Goal: Information Seeking & Learning: Learn about a topic

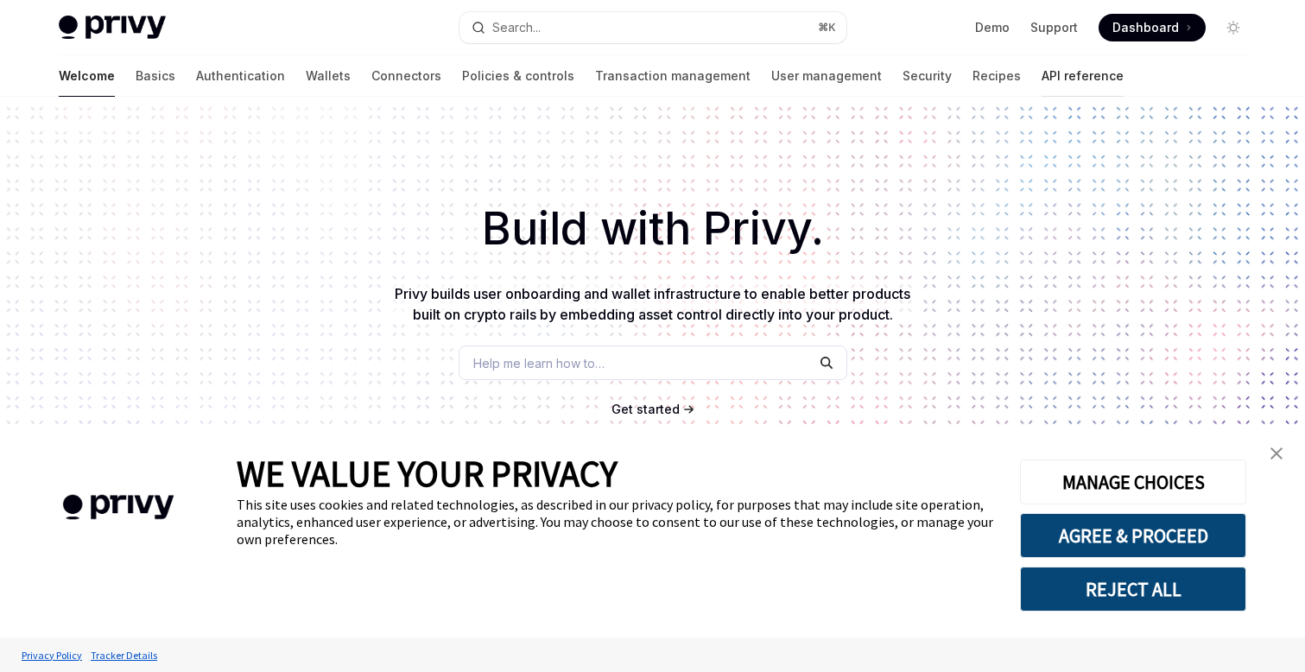
click at [1041, 73] on link "API reference" at bounding box center [1082, 75] width 82 height 41
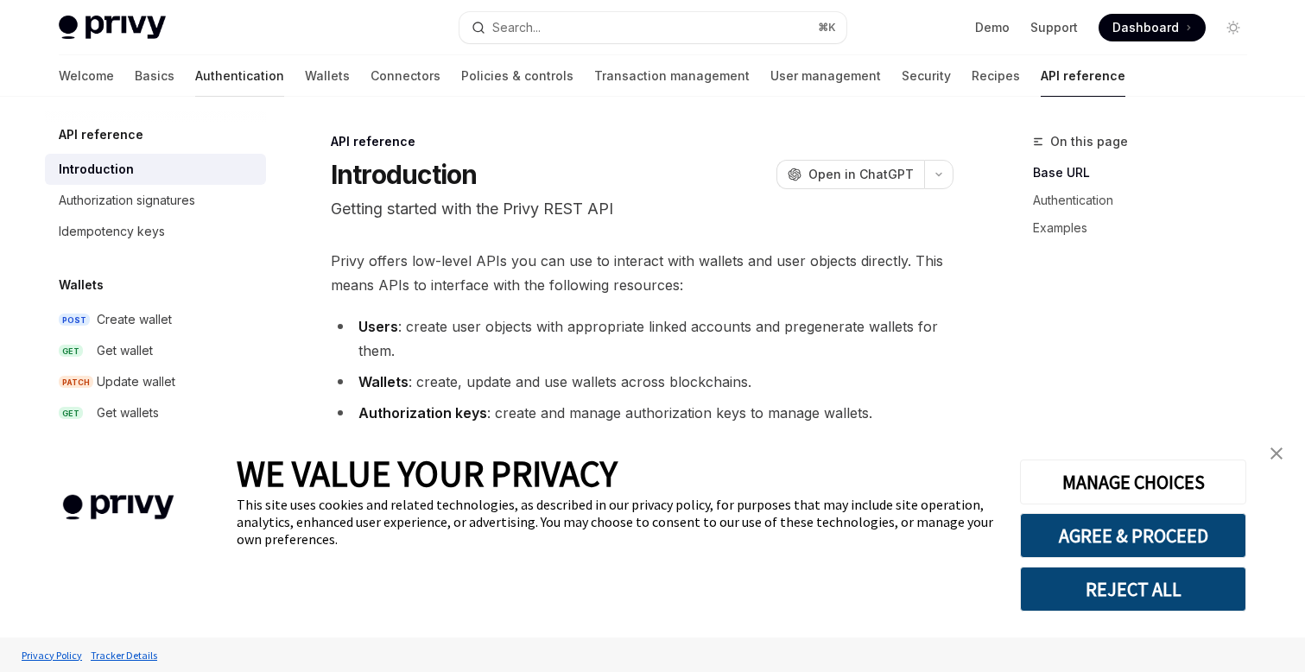
click at [195, 70] on link "Authentication" at bounding box center [239, 75] width 89 height 41
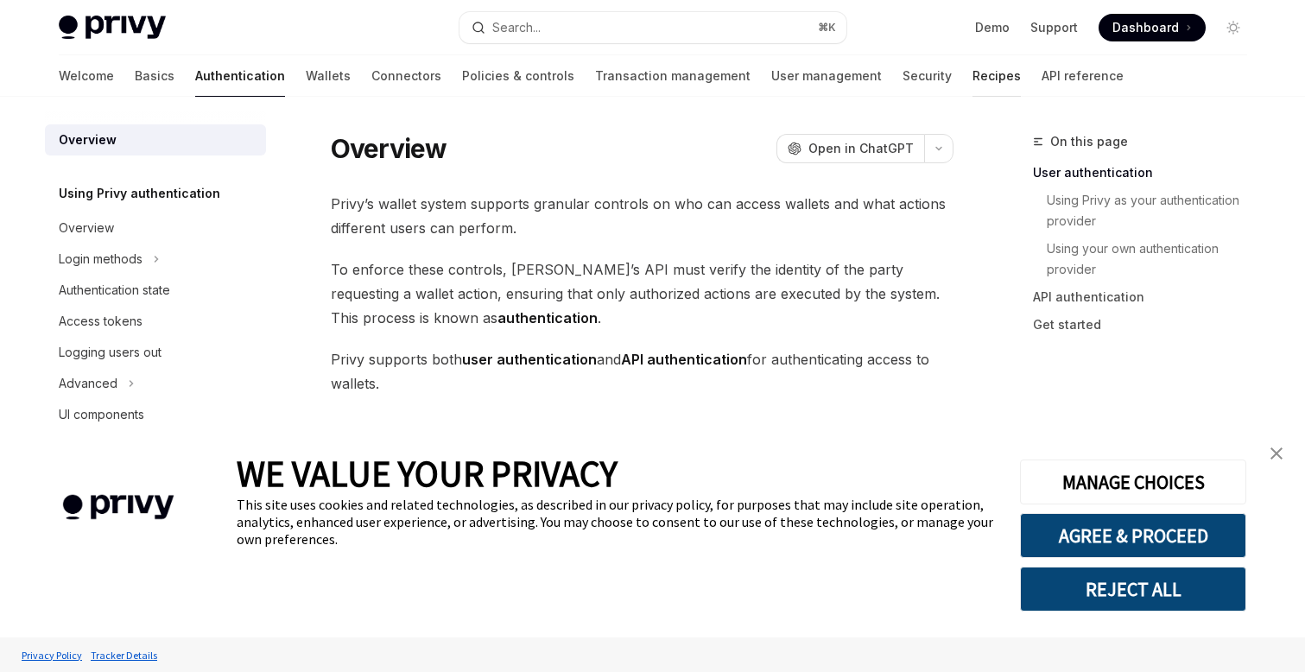
click at [972, 70] on link "Recipes" at bounding box center [996, 75] width 48 height 41
type textarea "*"
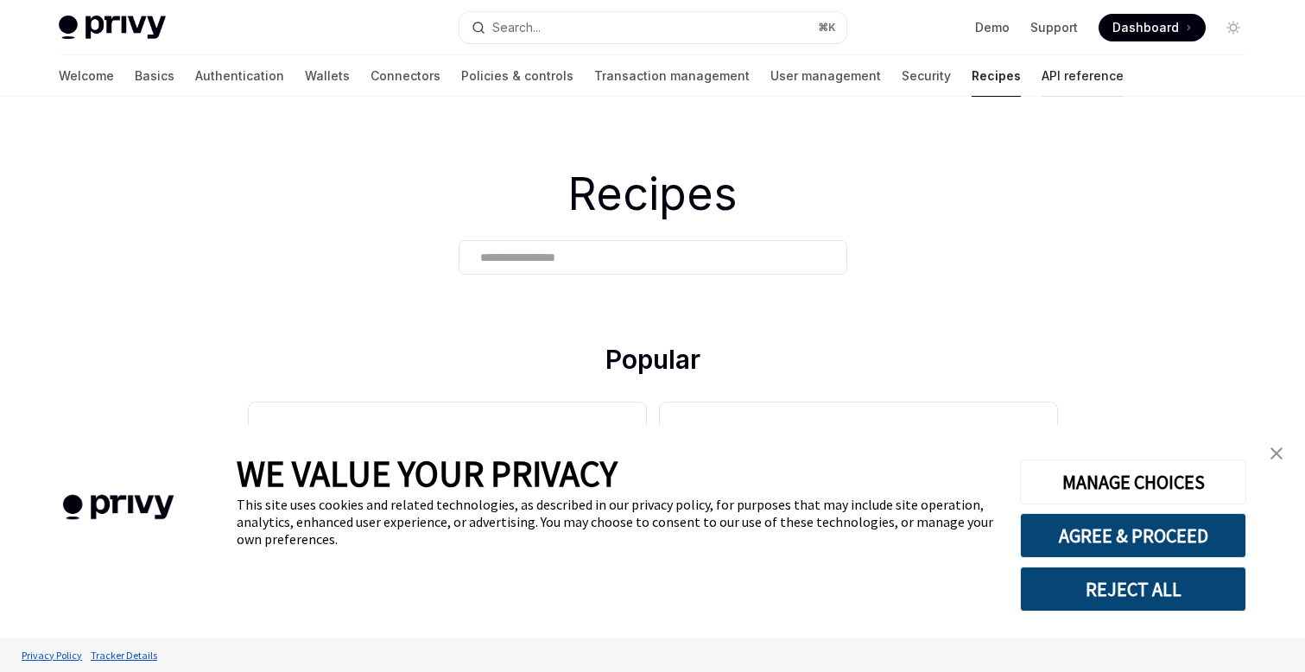
click at [1041, 73] on link "API reference" at bounding box center [1082, 75] width 82 height 41
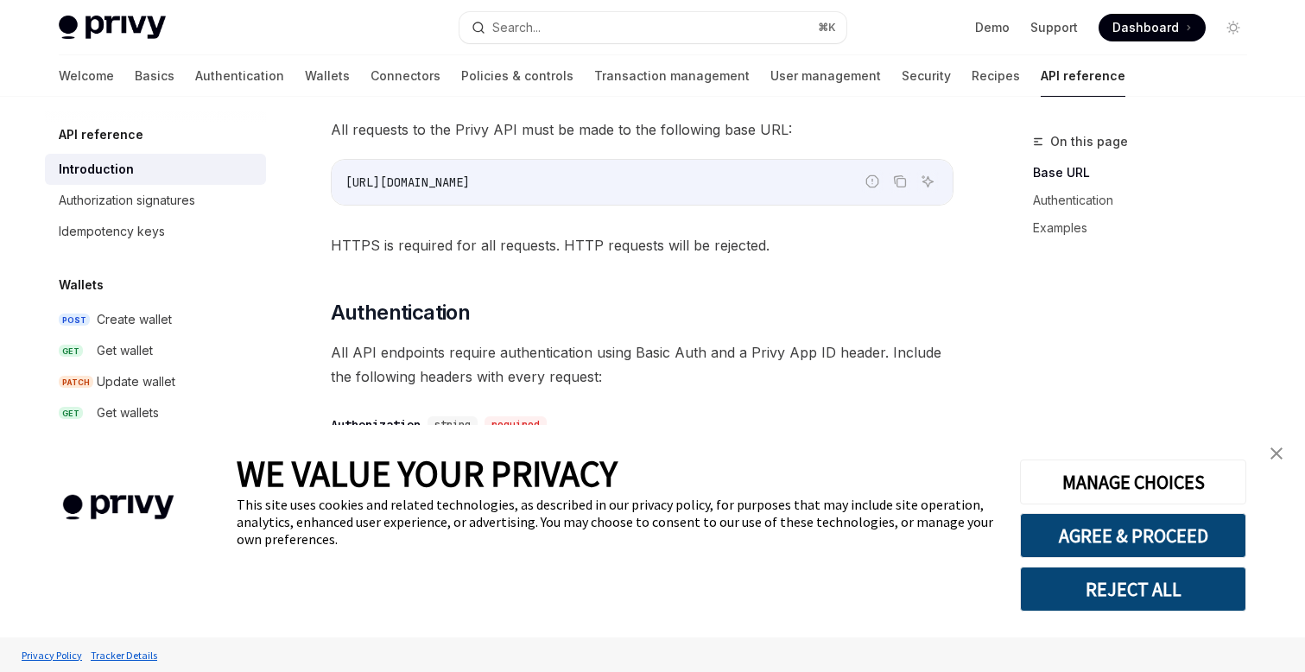
scroll to position [445, 0]
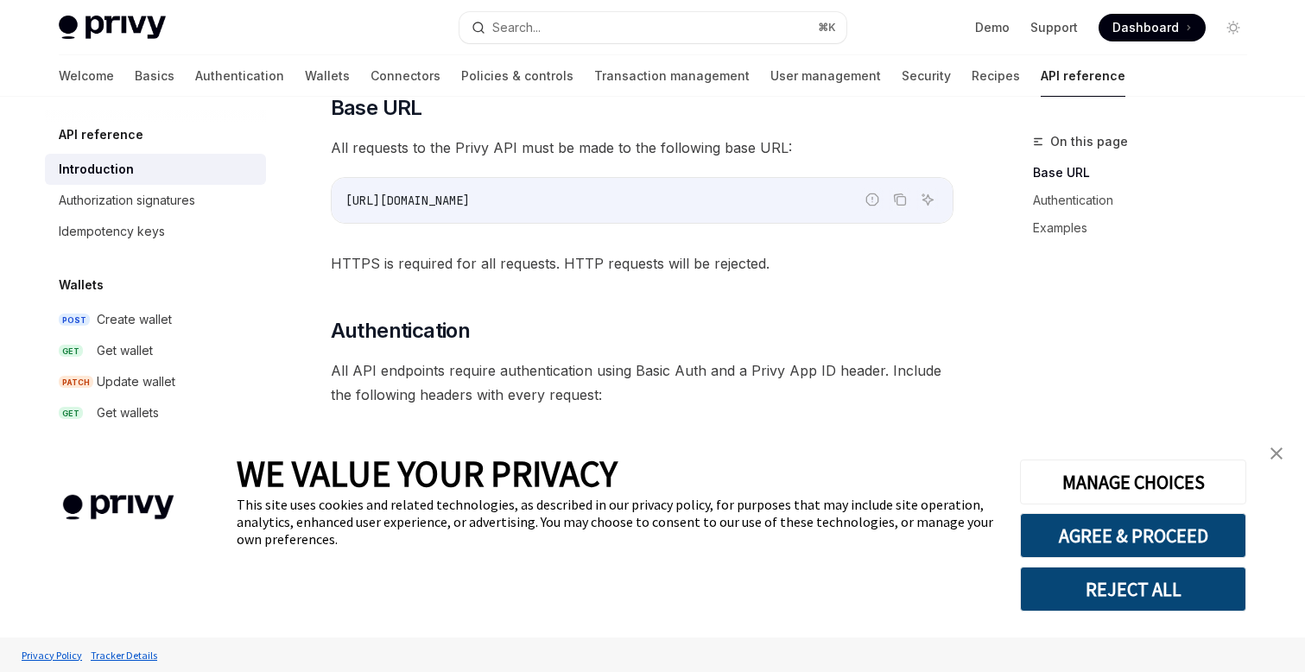
drag, startPoint x: 348, startPoint y: 194, endPoint x: 558, endPoint y: 193, distance: 209.8
click at [558, 193] on code "[URL][DOMAIN_NAME]" at bounding box center [641, 200] width 593 height 21
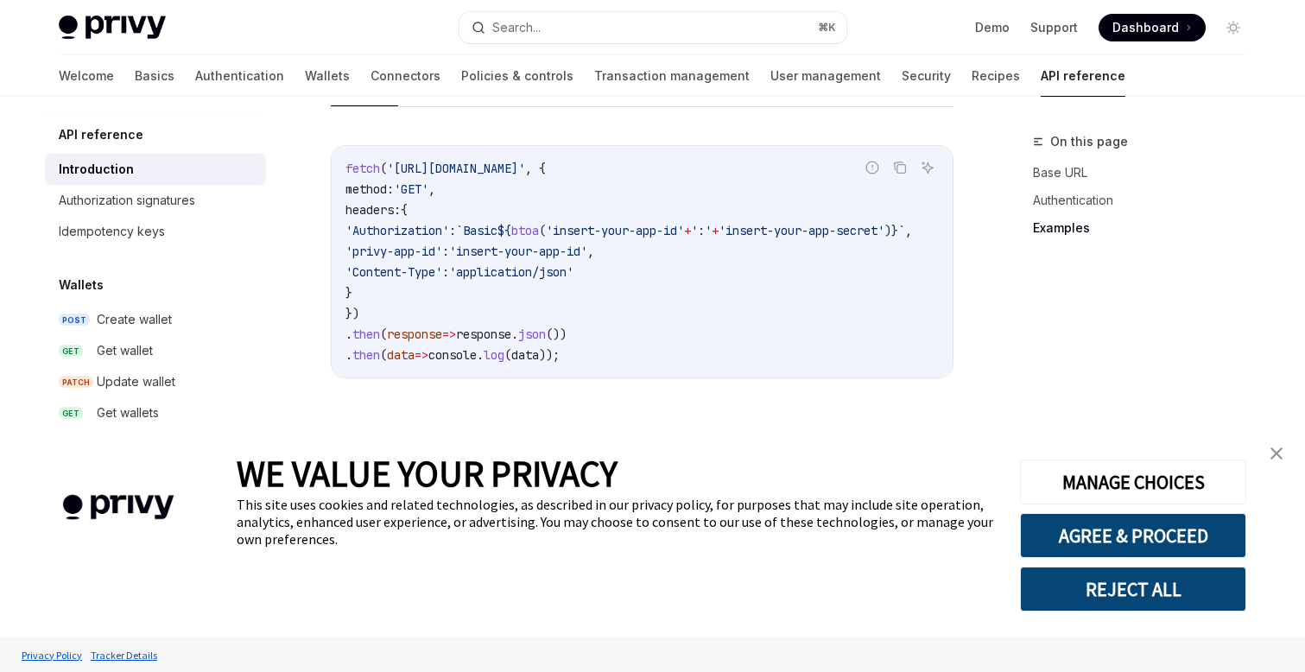
scroll to position [1186, 0]
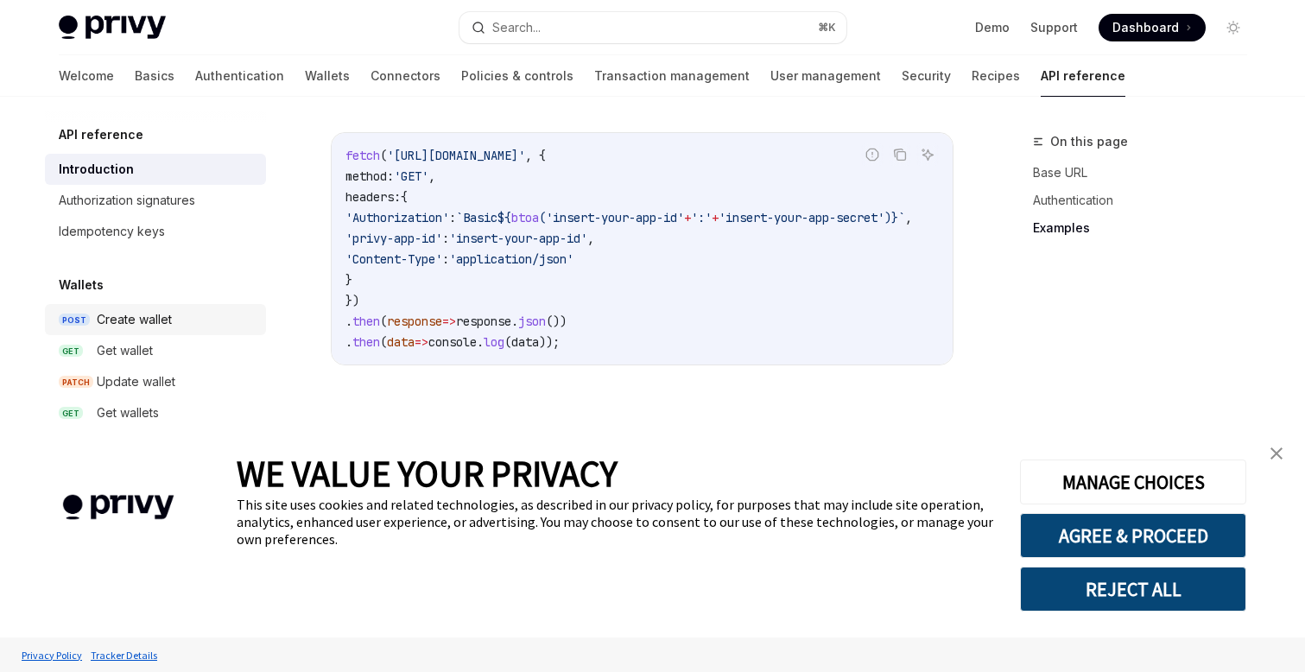
click at [138, 315] on div "Create wallet" at bounding box center [134, 319] width 75 height 21
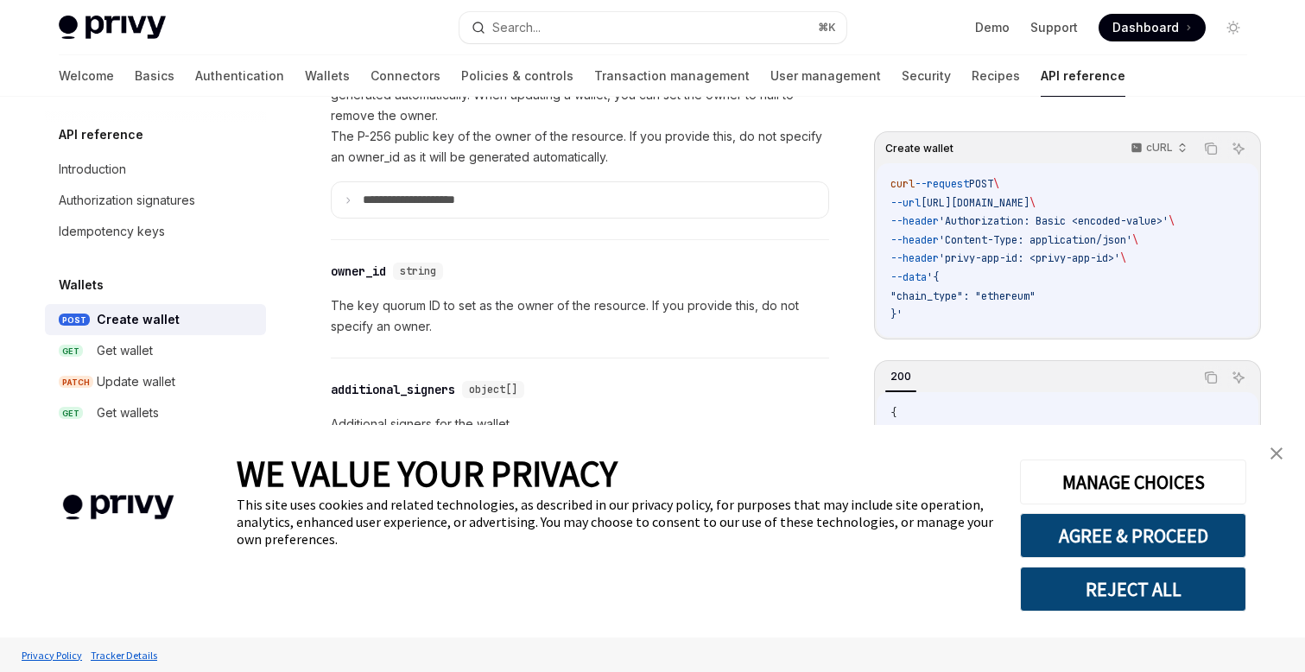
scroll to position [1168, 0]
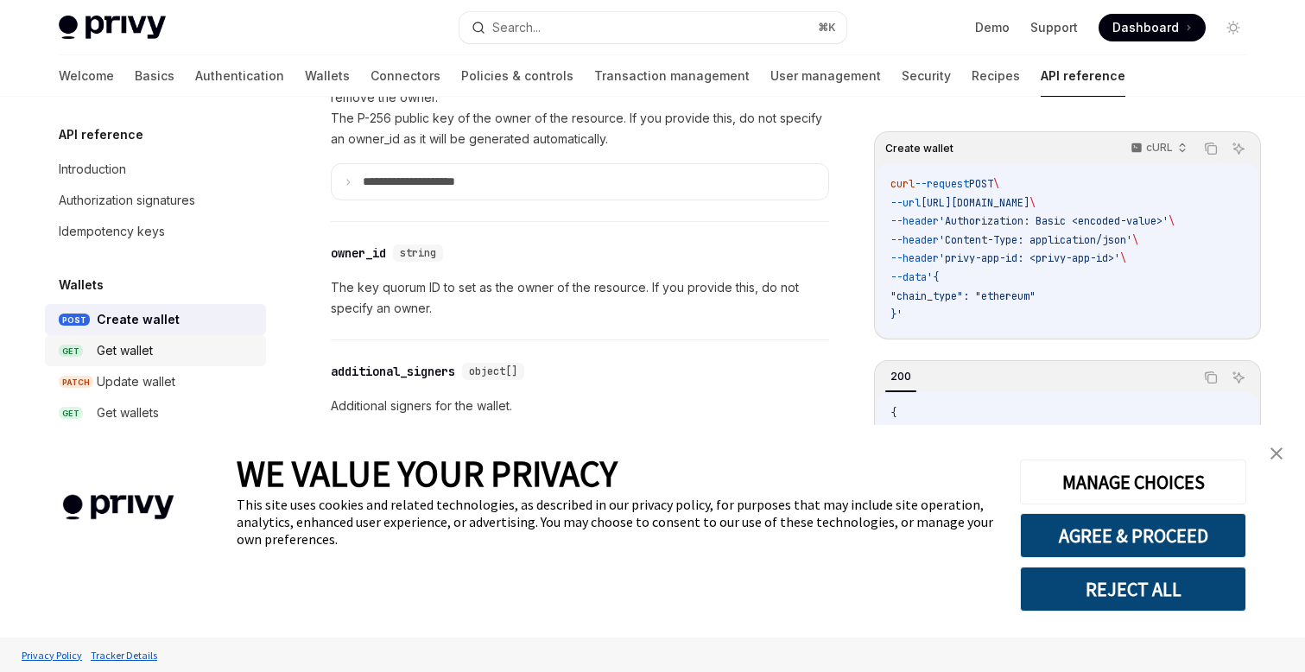
click at [104, 356] on div "Get wallet" at bounding box center [125, 350] width 56 height 21
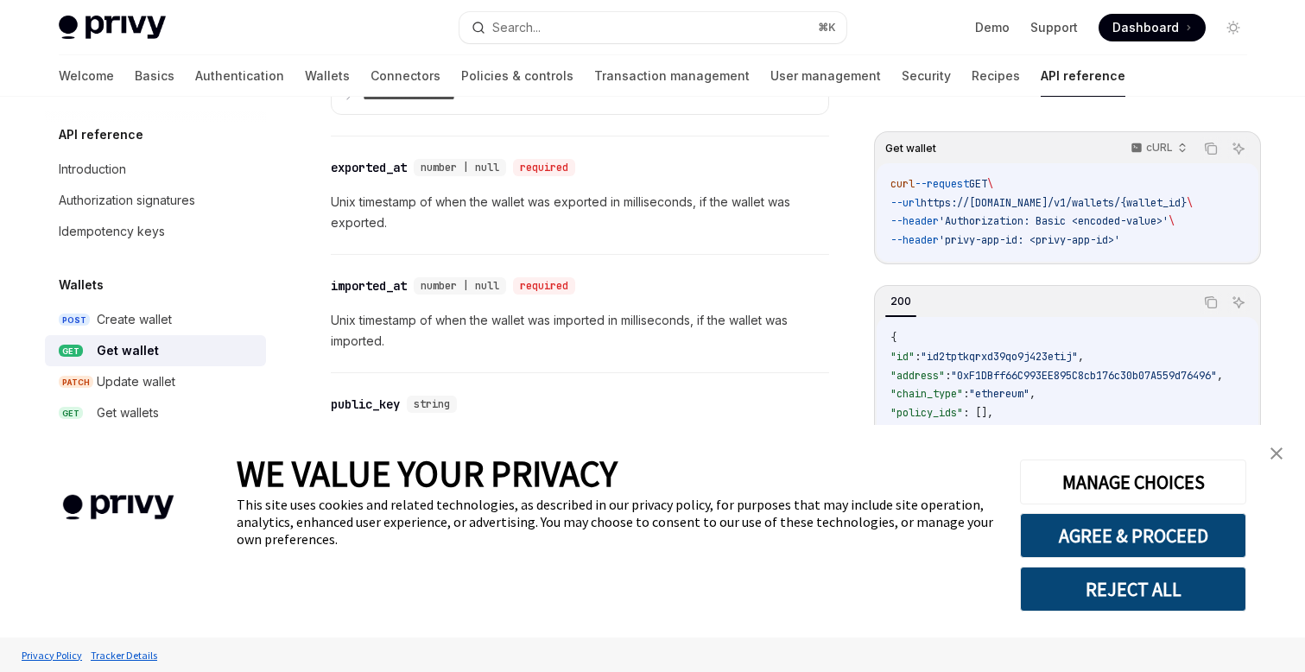
scroll to position [1680, 0]
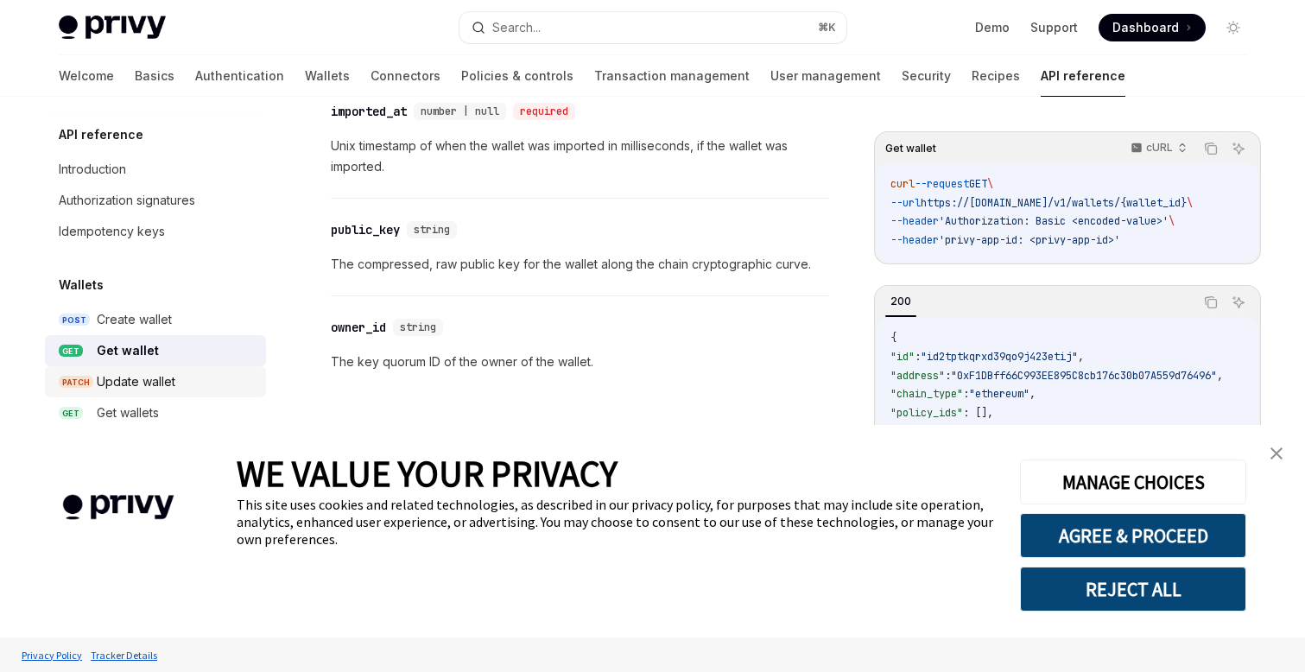
click at [150, 369] on link "PATCH Update wallet" at bounding box center [155, 381] width 221 height 31
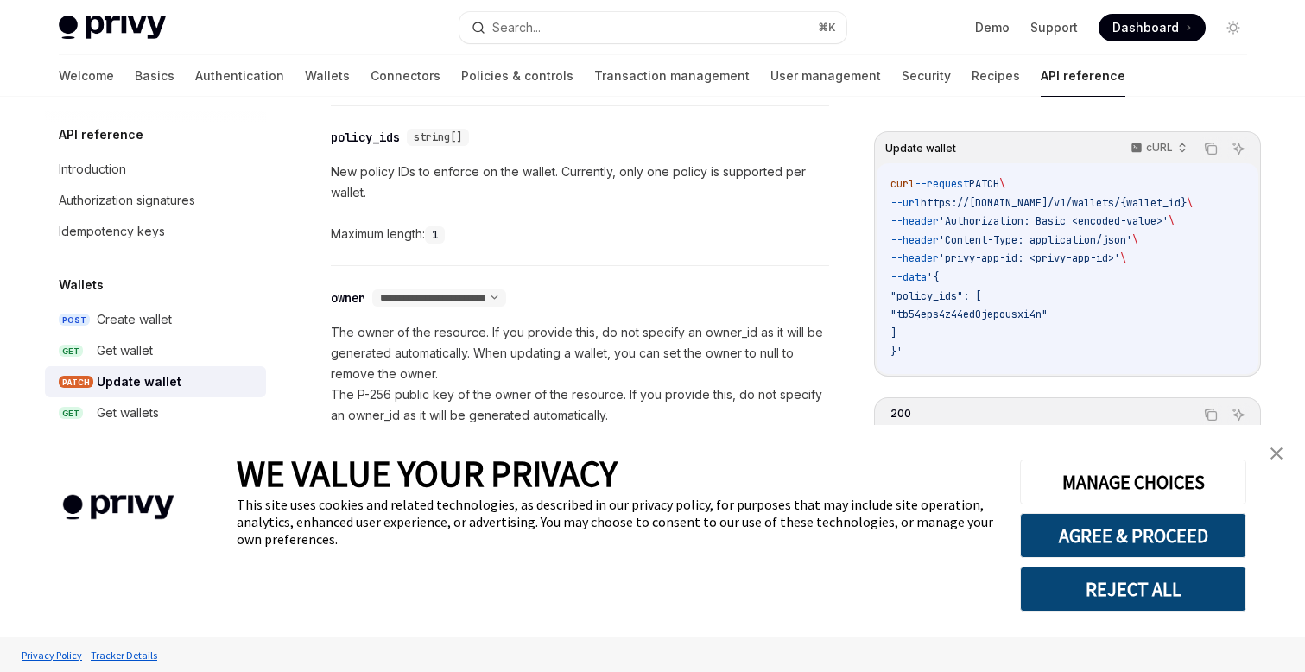
scroll to position [901, 0]
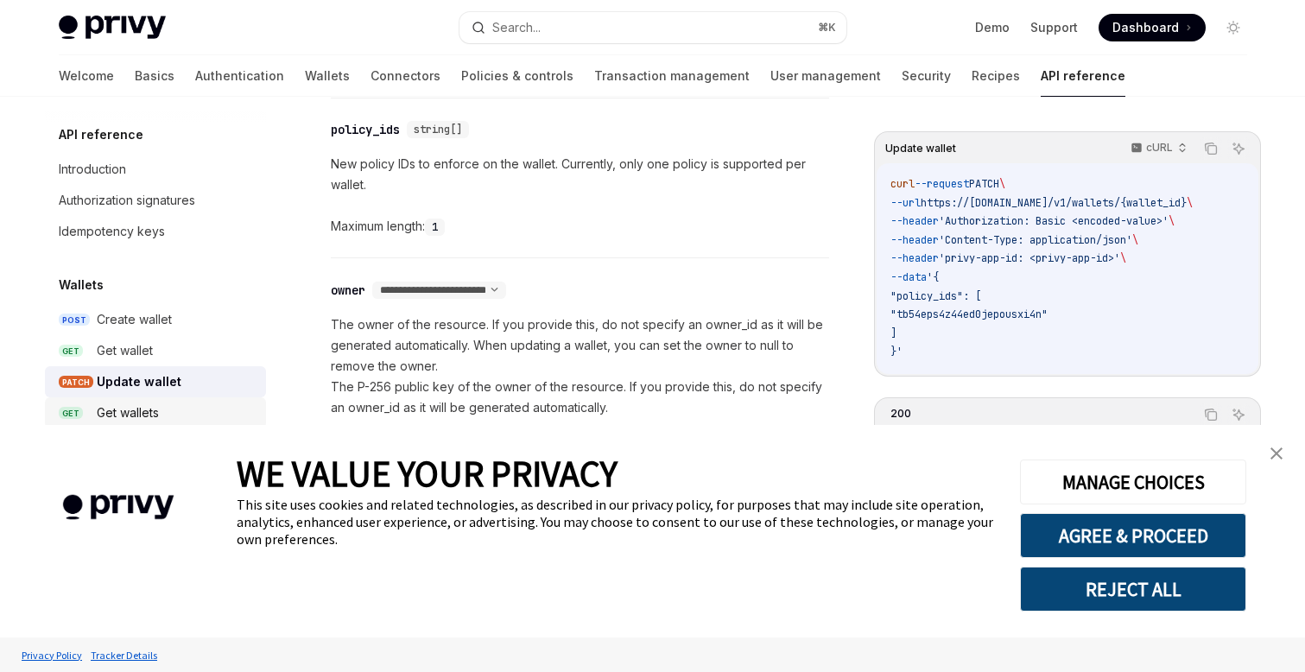
click at [126, 401] on link "GET Get wallets" at bounding box center [155, 412] width 221 height 31
type textarea "*"
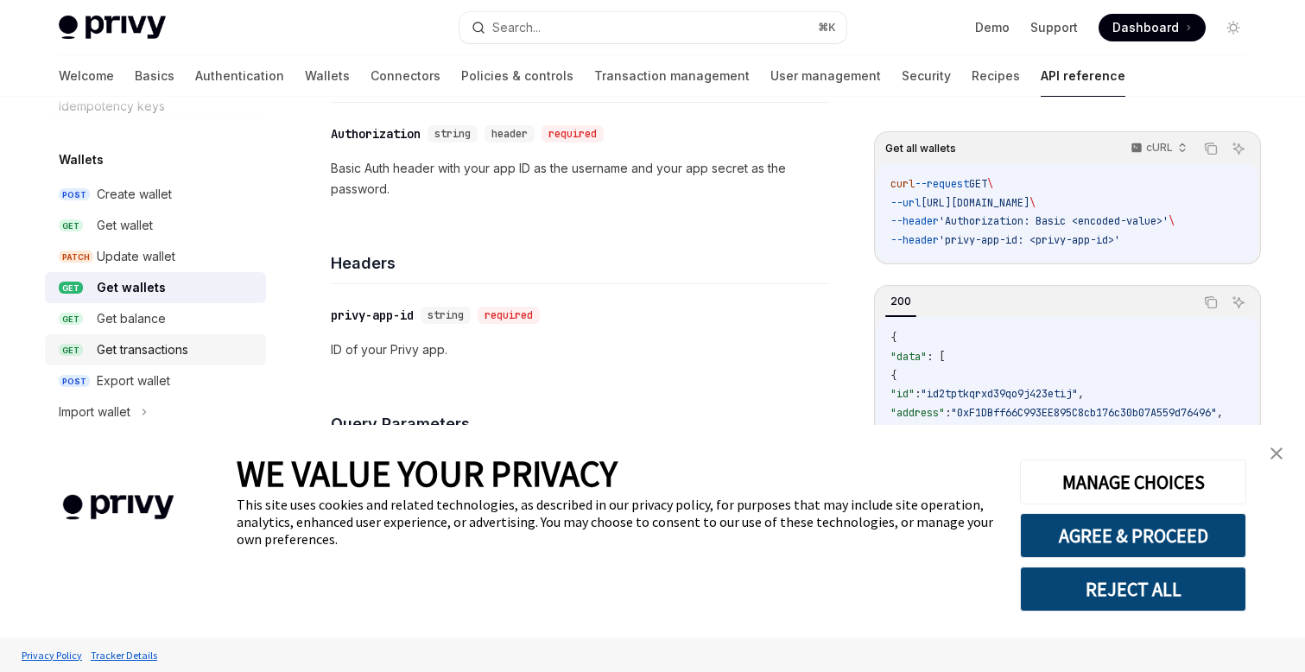
scroll to position [182, 0]
